Goal: Transaction & Acquisition: Register for event/course

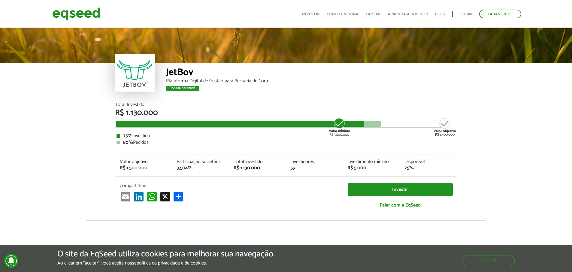
scroll to position [749, 0]
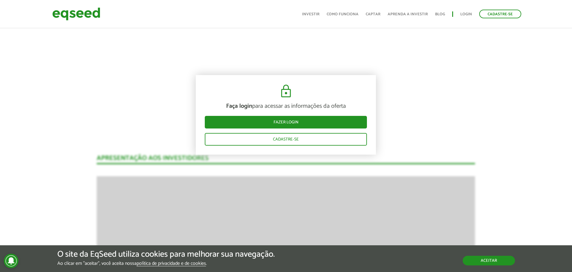
click at [502, 263] on button "Aceitar" at bounding box center [489, 261] width 52 height 10
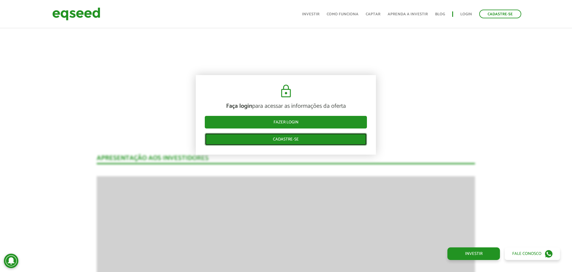
click at [296, 139] on link "Cadastre-se" at bounding box center [286, 139] width 162 height 13
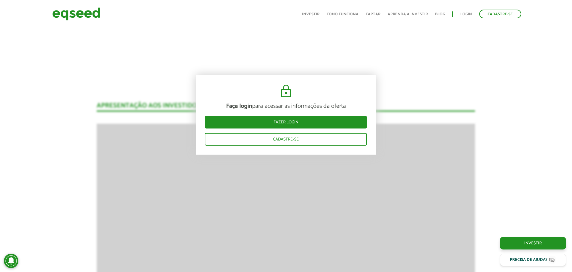
scroll to position [809, 0]
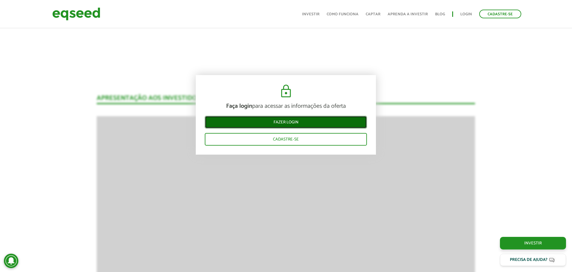
click at [300, 122] on link "Fazer login" at bounding box center [286, 122] width 162 height 13
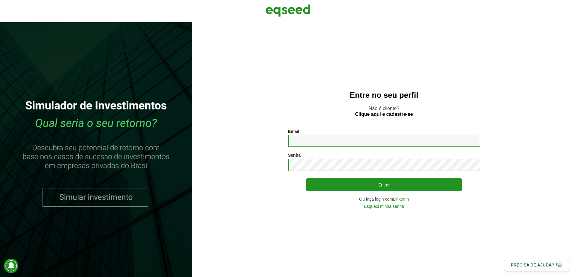
click at [340, 140] on input "Email *" at bounding box center [384, 141] width 192 height 12
click at [404, 200] on link "LinkedIn" at bounding box center [401, 199] width 16 height 4
